Goal: Communication & Community: Answer question/provide support

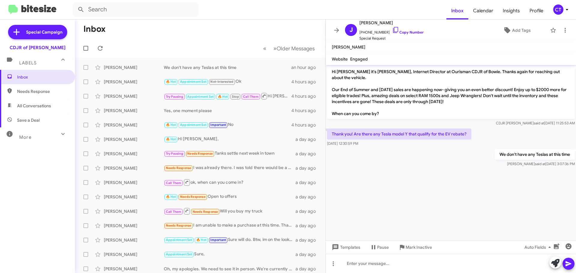
click at [567, 9] on icon at bounding box center [567, 10] width 2 height 2
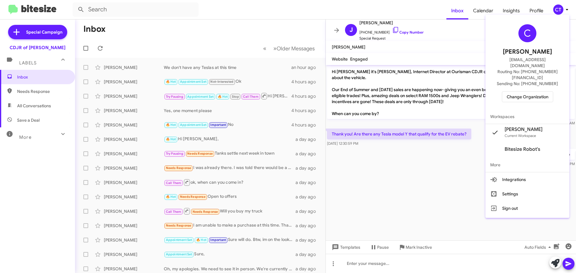
click at [533, 75] on div "C Ciara Taylor ctaylor@ourismancars.com Routing No: +1 (240) 533-1200 Sending N…" at bounding box center [528, 63] width 84 height 92
click at [528, 92] on span "Change Organization" at bounding box center [528, 97] width 42 height 10
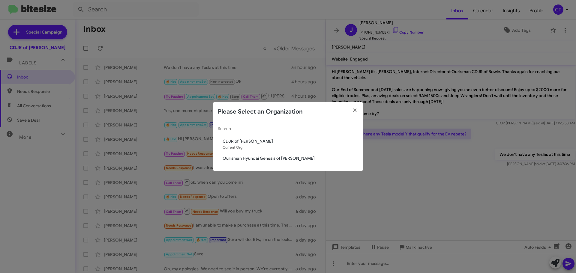
click at [229, 161] on span "Ourisman Hyundai Genesis of Bowie" at bounding box center [291, 158] width 136 height 6
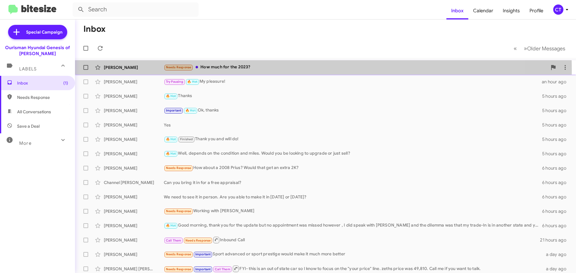
click at [244, 71] on div "Needs Response How much for the 2023?" at bounding box center [356, 67] width 384 height 7
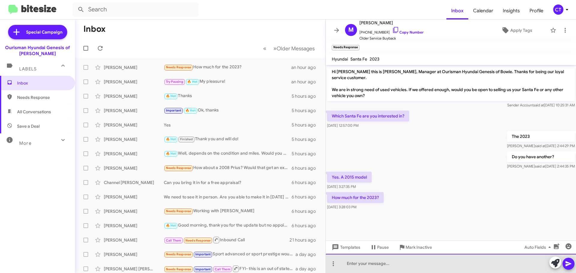
click at [384, 270] on div at bounding box center [451, 263] width 250 height 19
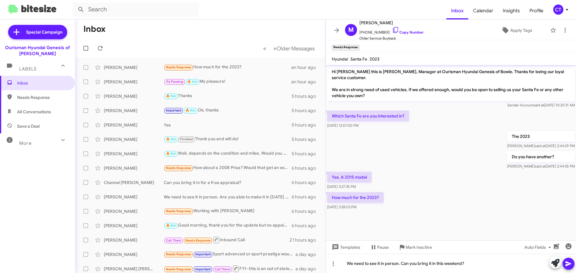
click at [569, 263] on icon at bounding box center [569, 264] width 6 height 5
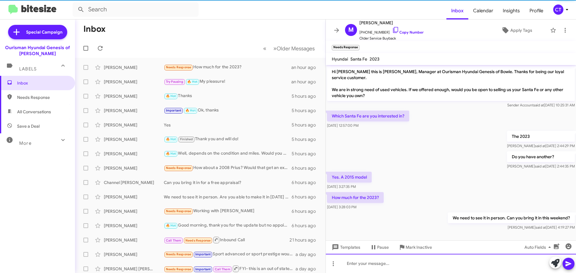
scroll to position [2, 0]
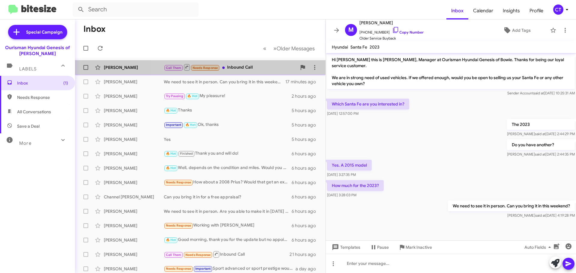
click at [266, 70] on div "Call Them Needs Response Inbound Call" at bounding box center [230, 68] width 133 height 8
